Goal: Information Seeking & Learning: Learn about a topic

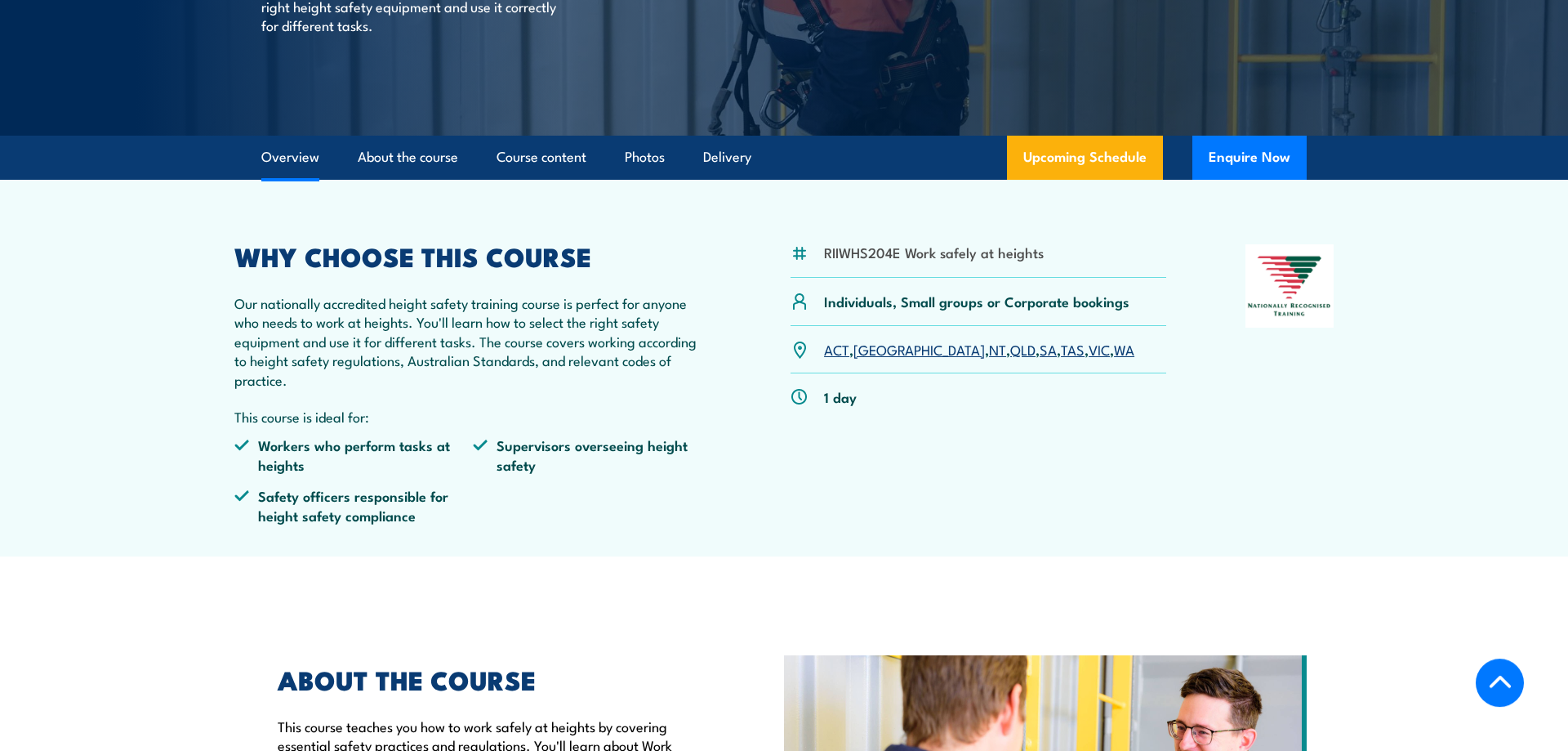
scroll to position [333, 0]
click at [580, 463] on li "Supervisors overseeing height safety" at bounding box center [592, 454] width 239 height 38
click at [710, 489] on ul "Workers who perform tasks at heights Supervisors overseeing height safety Safet…" at bounding box center [473, 485] width 477 height 101
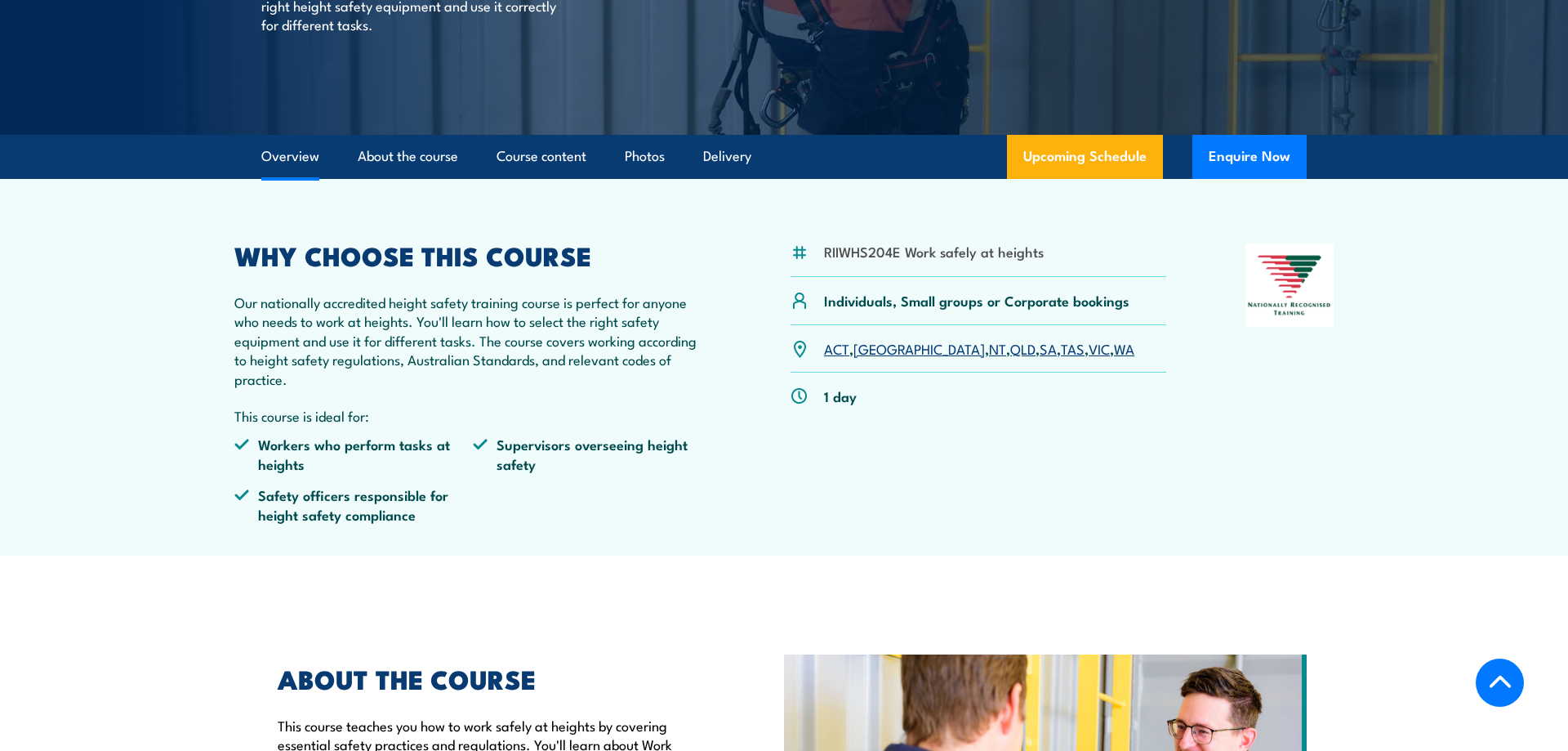
click at [593, 451] on li "Supervisors overseeing height safety" at bounding box center [592, 454] width 239 height 38
click at [730, 504] on div "RIIWHS204E Work safely at heights Individuals, Small groups or Corporate bookin…" at bounding box center [784, 390] width 1099 height 293
click at [347, 486] on li "Safety officers responsible for height safety compliance" at bounding box center [354, 505] width 239 height 38
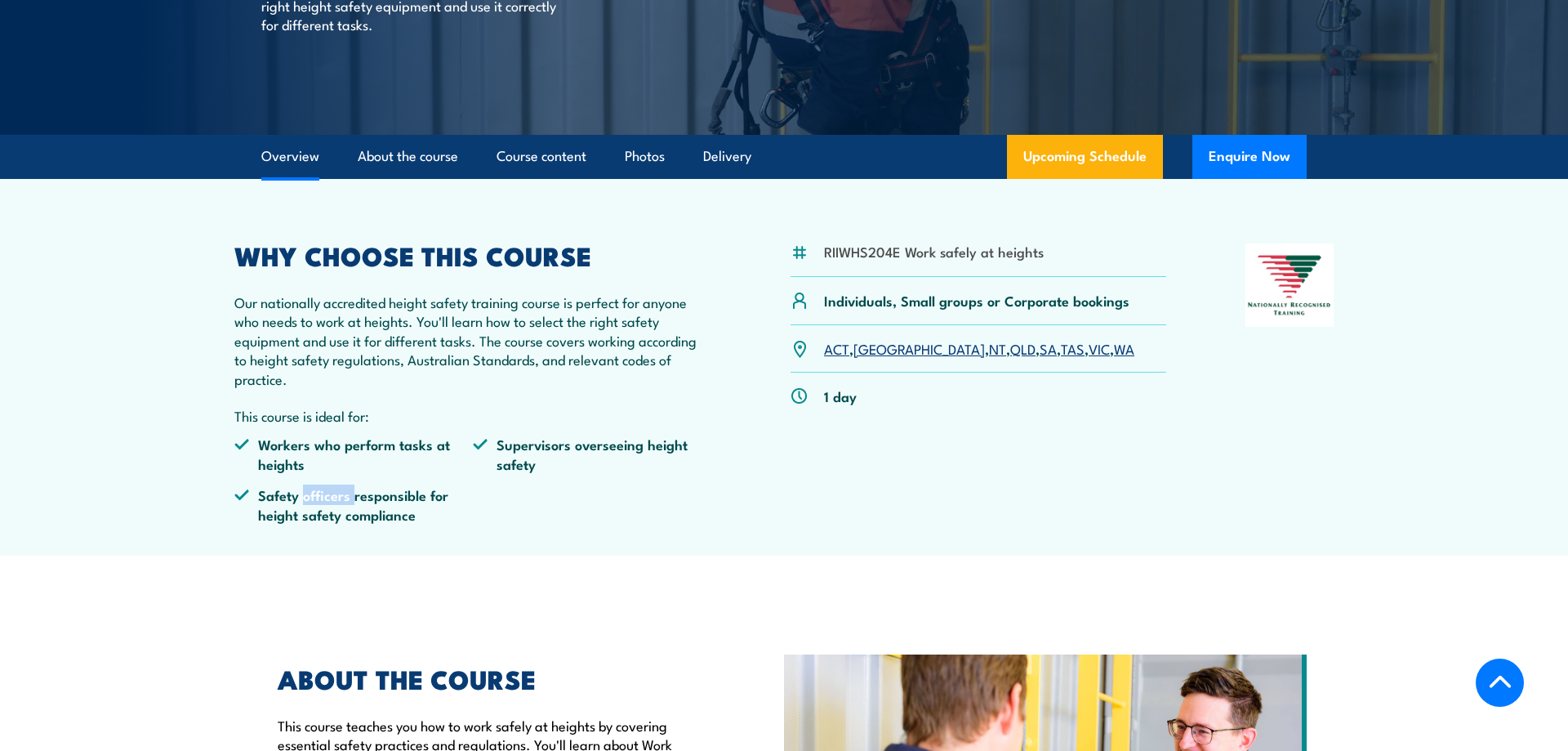
click at [347, 486] on li "Safety officers responsible for height safety compliance" at bounding box center [354, 505] width 239 height 38
drag, startPoint x: 347, startPoint y: 486, endPoint x: 539, endPoint y: 517, distance: 194.5
click at [352, 486] on li "Safety officers responsible for height safety compliance" at bounding box center [354, 505] width 239 height 38
click at [539, 517] on ul "Workers who perform tasks at heights Supervisors overseeing height safety Safet…" at bounding box center [473, 485] width 477 height 101
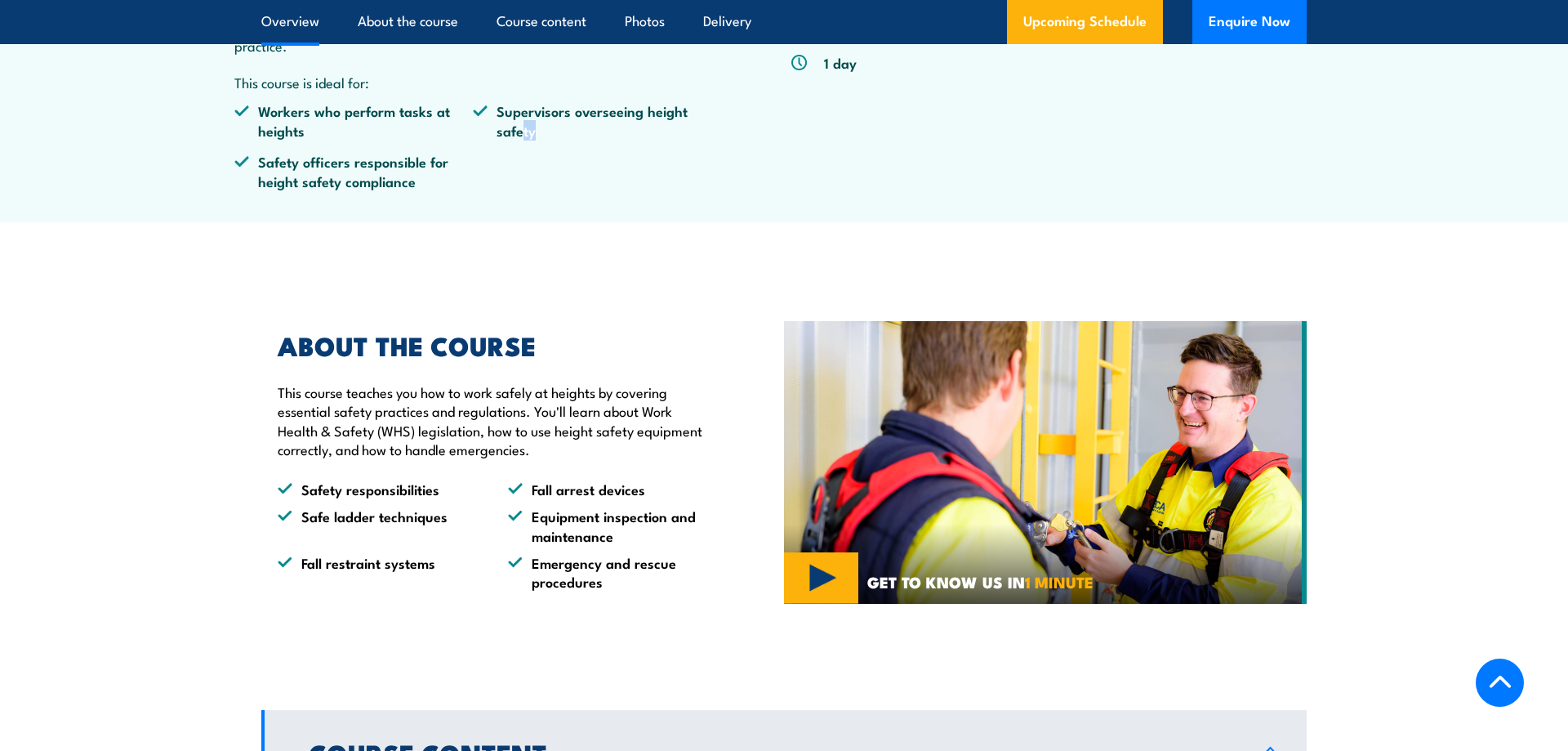
drag, startPoint x: 512, startPoint y: 492, endPoint x: 628, endPoint y: 609, distance: 164.8
click at [628, 609] on div "ABOUT THE COURSE This course teaches you how to work safely at heights by cover…" at bounding box center [523, 463] width 523 height 340
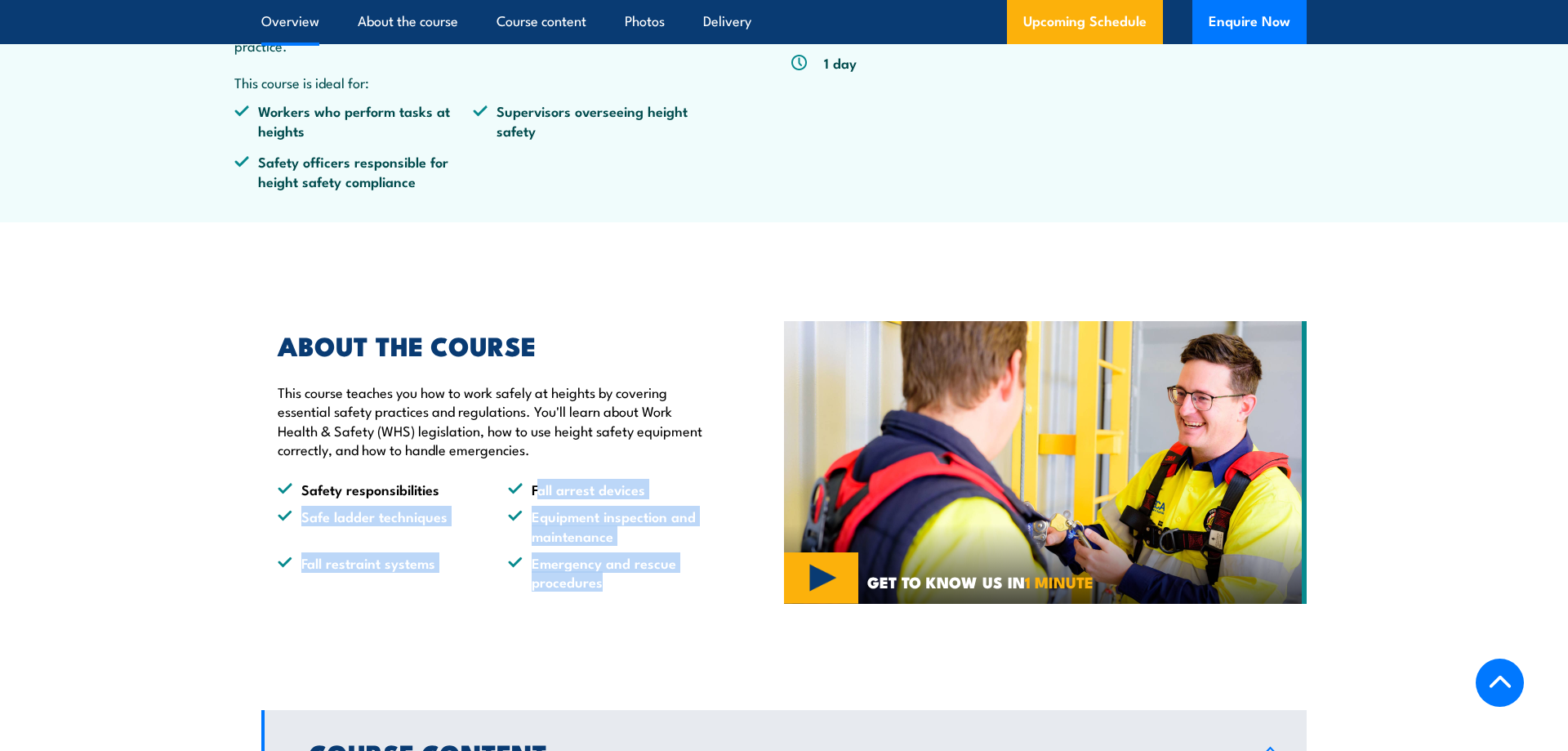
drag, startPoint x: 619, startPoint y: 579, endPoint x: 536, endPoint y: 477, distance: 131.5
click at [536, 477] on div "ABOUT THE COURSE This course teaches you how to work safely at heights by cover…" at bounding box center [486, 462] width 448 height 258
click at [687, 577] on li "Emergency and rescue procedures" at bounding box center [608, 572] width 201 height 38
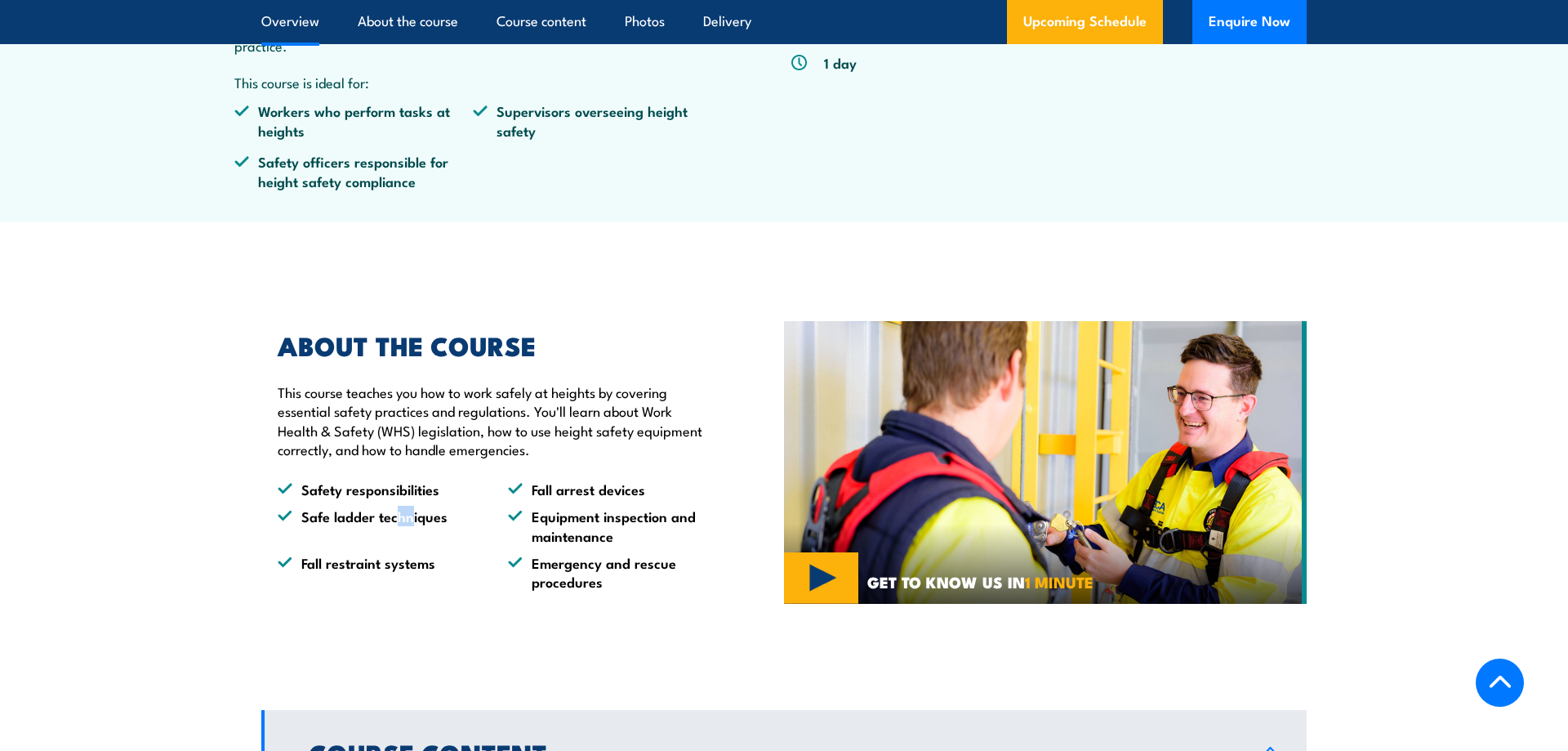
drag, startPoint x: 410, startPoint y: 526, endPoint x: 396, endPoint y: 519, distance: 15.7
click at [396, 519] on li "Safe ladder techniques" at bounding box center [378, 526] width 201 height 38
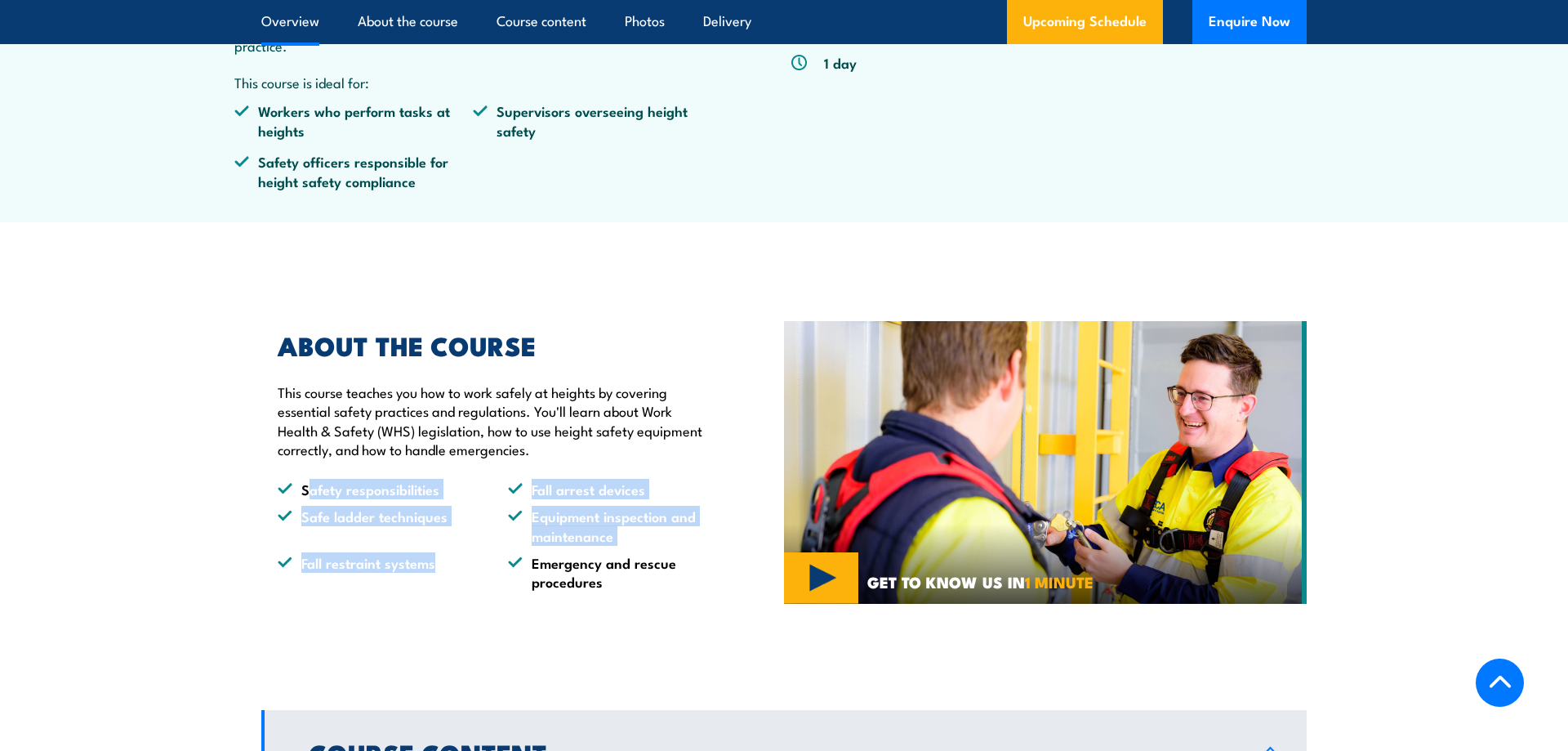
drag, startPoint x: 421, startPoint y: 535, endPoint x: 311, endPoint y: 477, distance: 124.4
click at [313, 477] on div "ABOUT THE COURSE This course teaches you how to work safely at heights by cover…" at bounding box center [486, 462] width 448 height 258
click at [316, 486] on li "Safety responsibilities" at bounding box center [378, 489] width 201 height 19
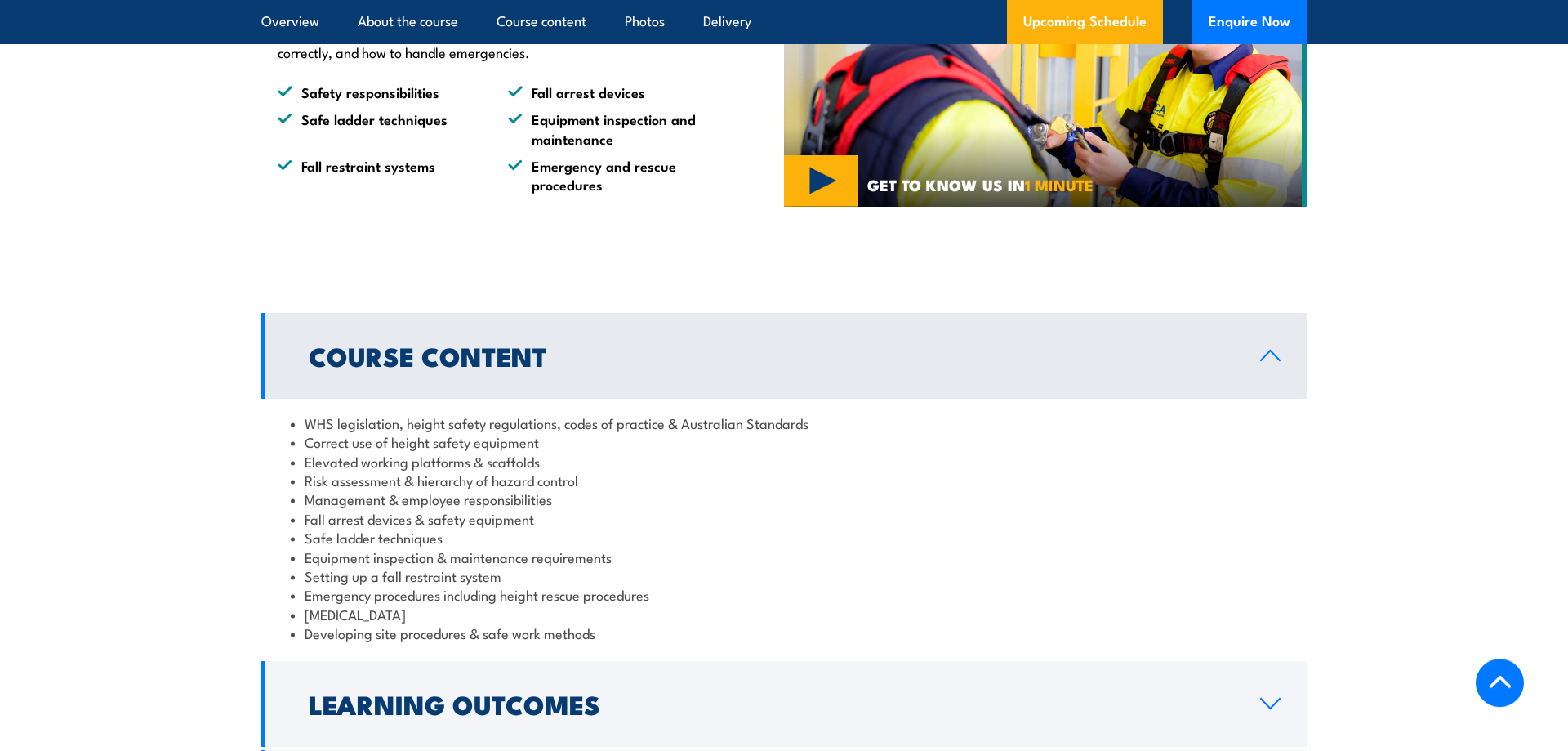
scroll to position [1167, 0]
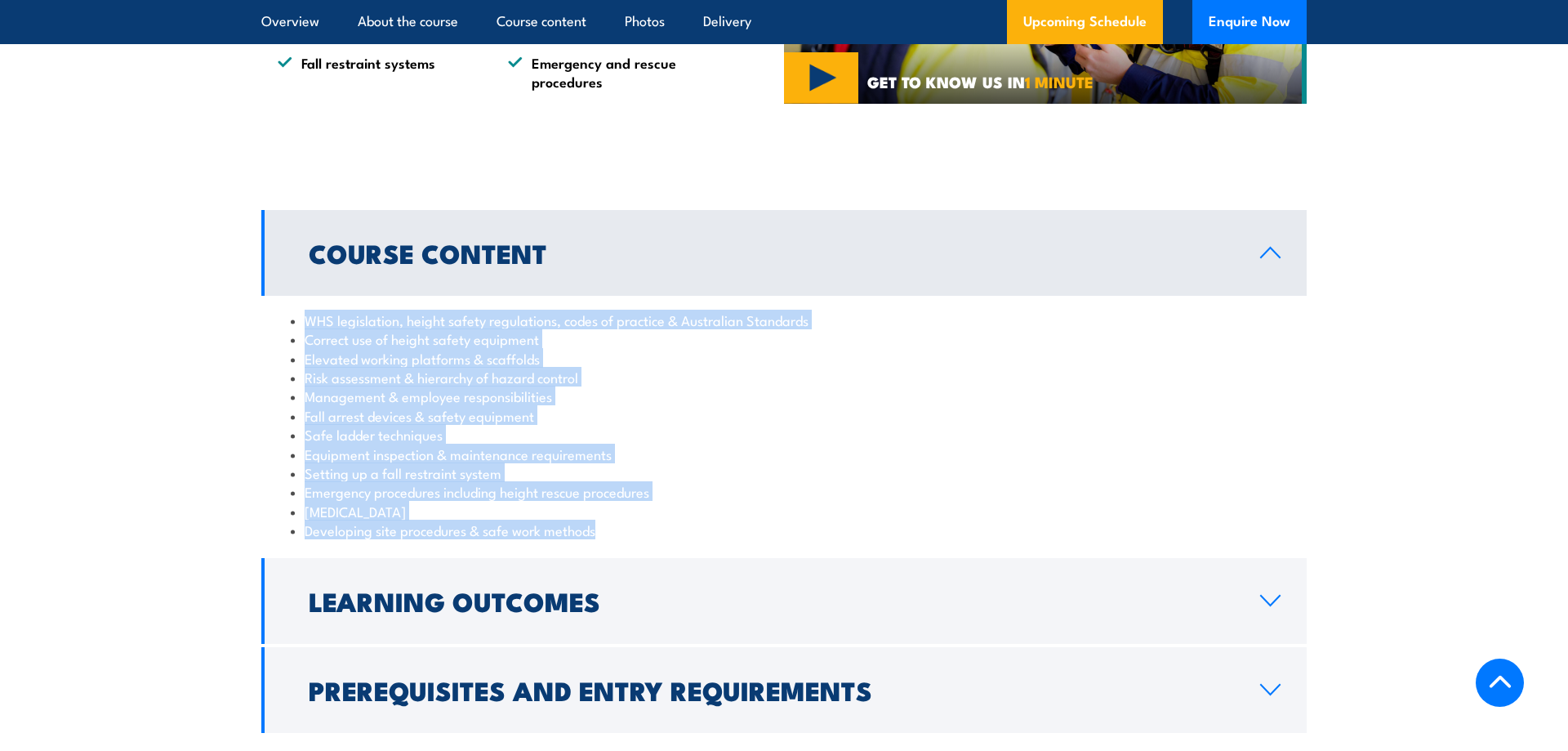
drag, startPoint x: 304, startPoint y: 325, endPoint x: 659, endPoint y: 537, distance: 413.5
click at [659, 537] on ul "WHS legislation, height safety regulations, codes of practice & Australian Stan…" at bounding box center [784, 426] width 986 height 230
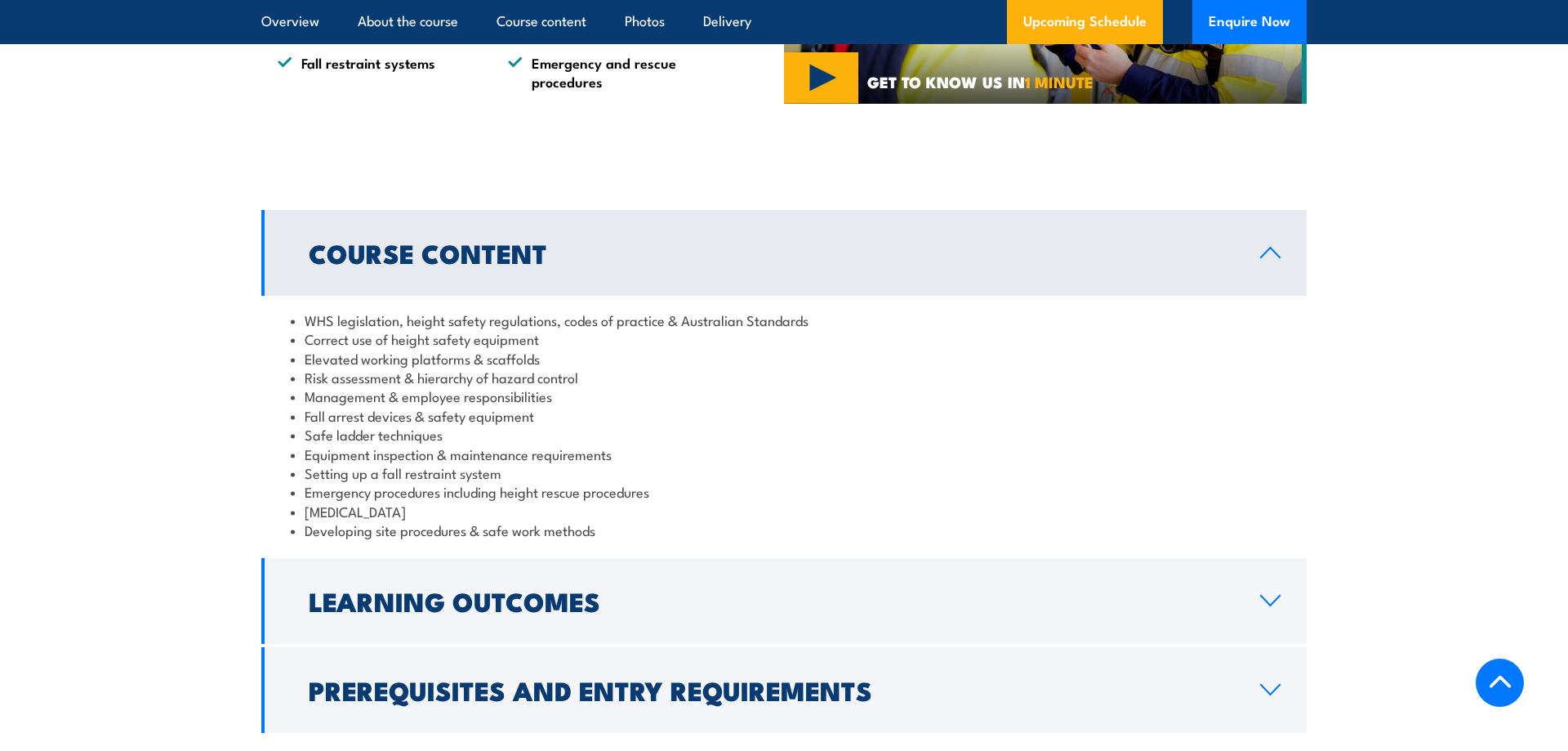
click at [801, 556] on div "Course Content WHS legislation, height safety regulations, codes of practice & …" at bounding box center [784, 471] width 1045 height 523
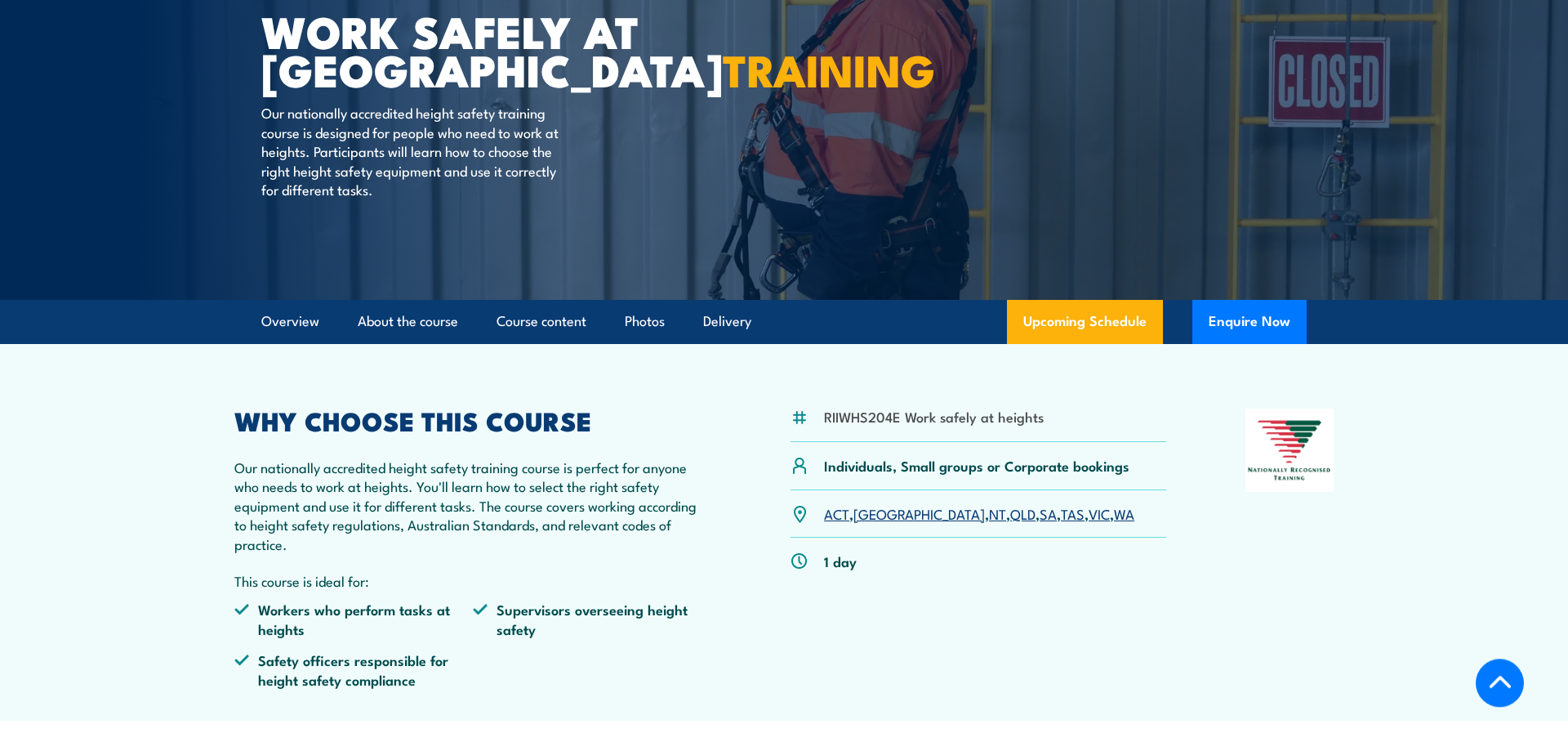
scroll to position [167, 0]
